Goal: Navigation & Orientation: Find specific page/section

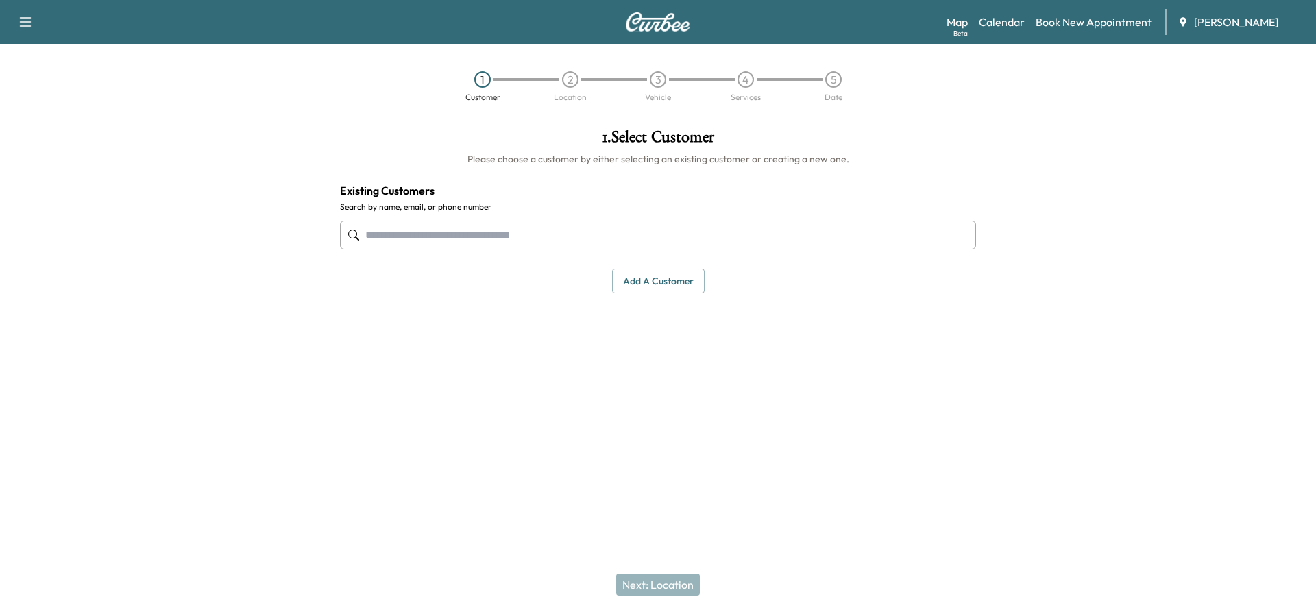
click at [1010, 17] on link "Calendar" at bounding box center [1002, 22] width 46 height 16
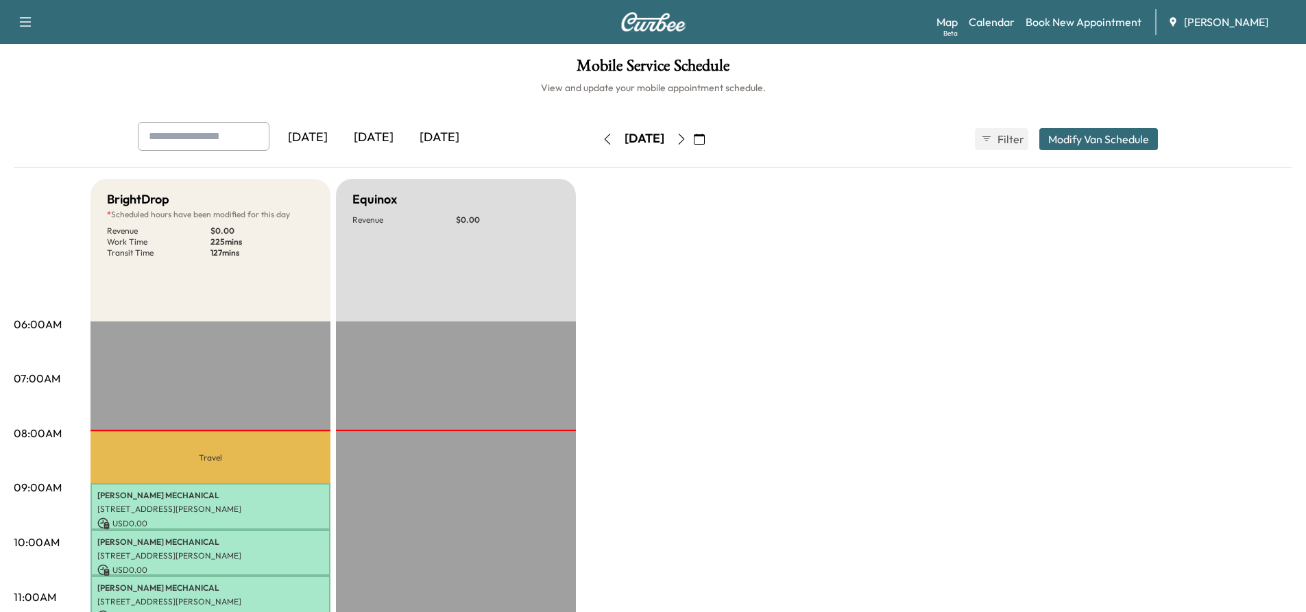
click at [687, 143] on icon "button" at bounding box center [681, 139] width 11 height 11
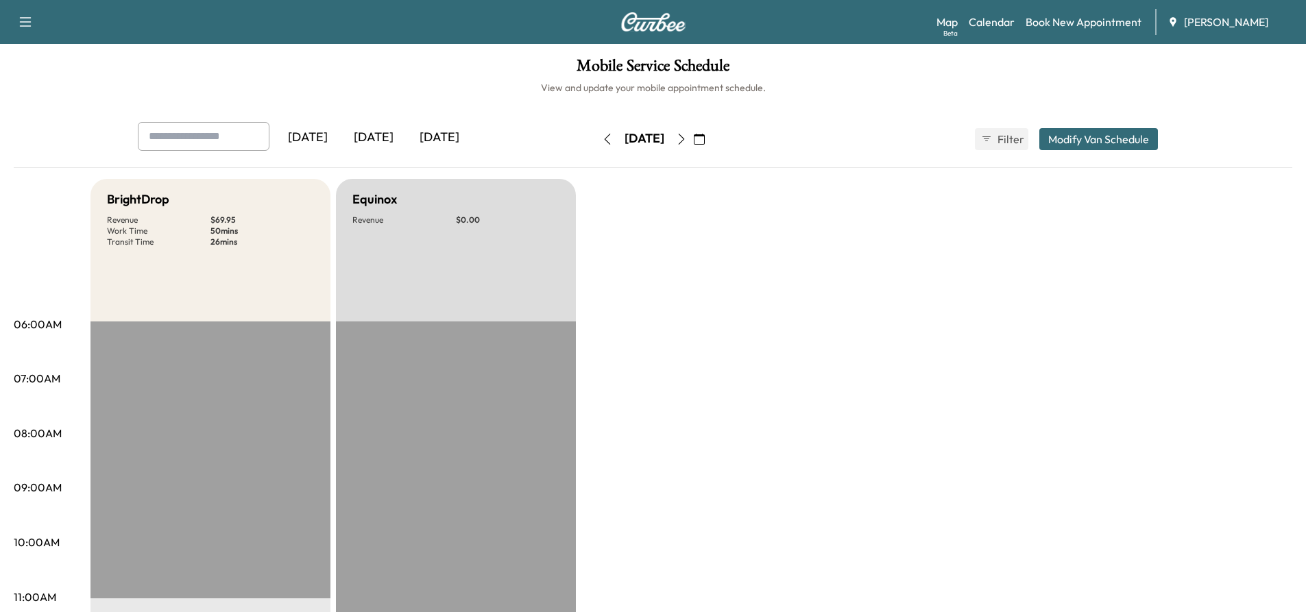
click at [604, 139] on icon "button" at bounding box center [607, 139] width 6 height 11
